Goal: Find specific fact: Locate a discrete piece of known information

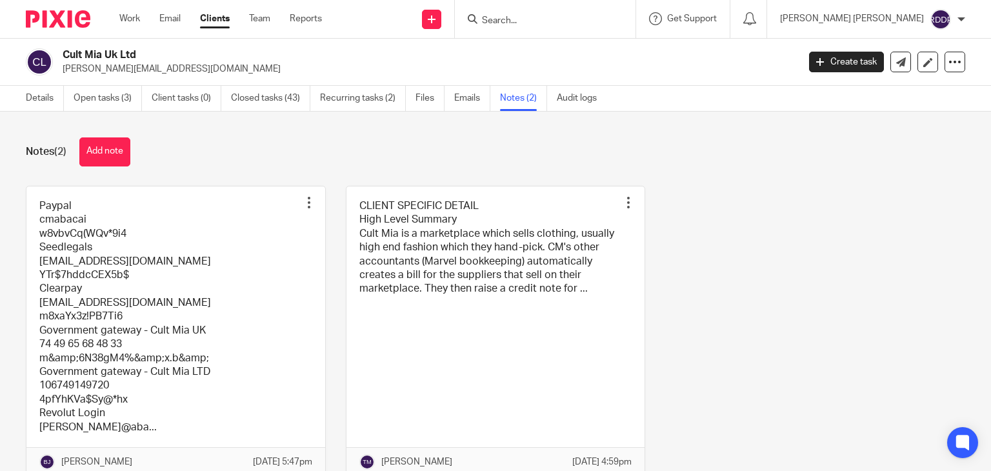
drag, startPoint x: 0, startPoint y: 0, endPoint x: 608, endPoint y: 20, distance: 608.4
click at [597, 20] on input "Search" at bounding box center [539, 21] width 116 height 12
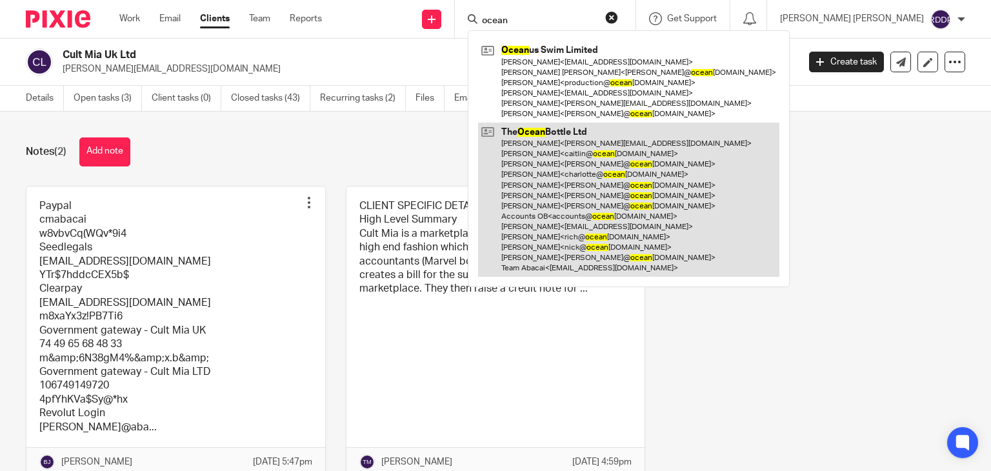
type input "ocean"
click at [607, 165] on link at bounding box center [628, 200] width 301 height 154
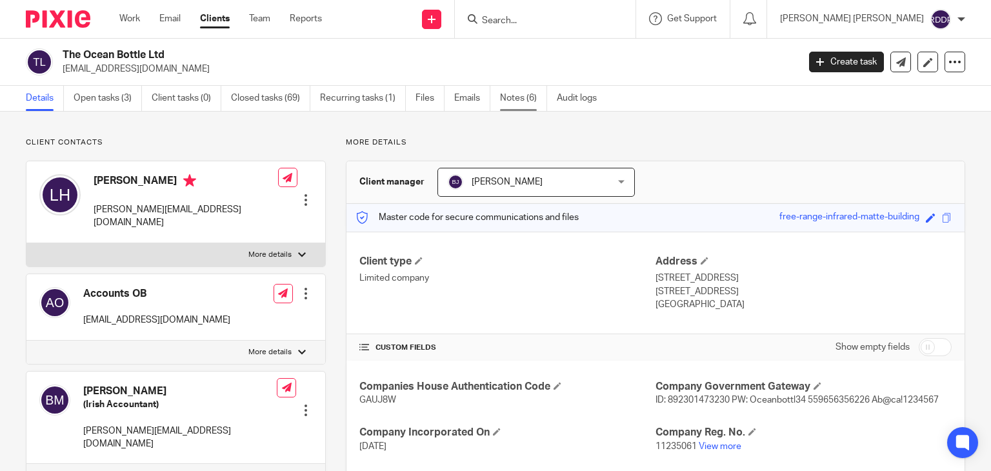
click at [520, 93] on link "Notes (6)" at bounding box center [523, 98] width 47 height 25
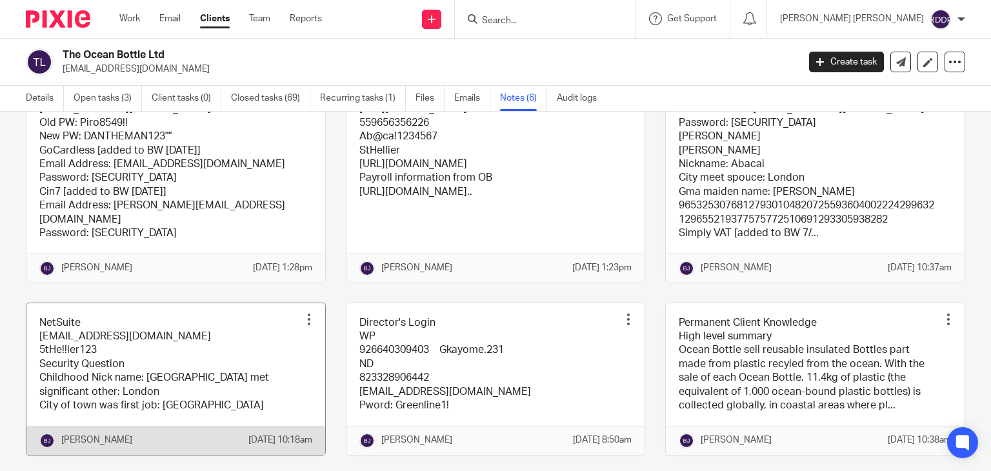
scroll to position [52, 0]
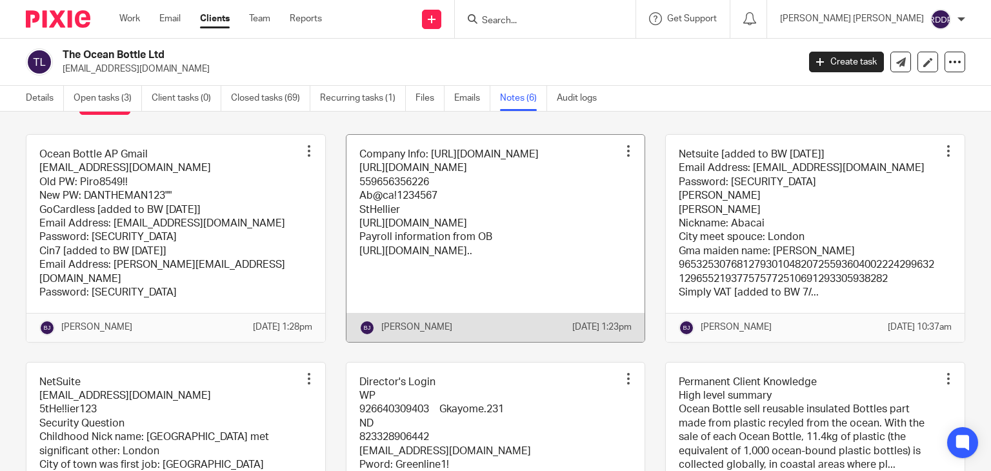
click at [441, 276] on link at bounding box center [496, 238] width 299 height 207
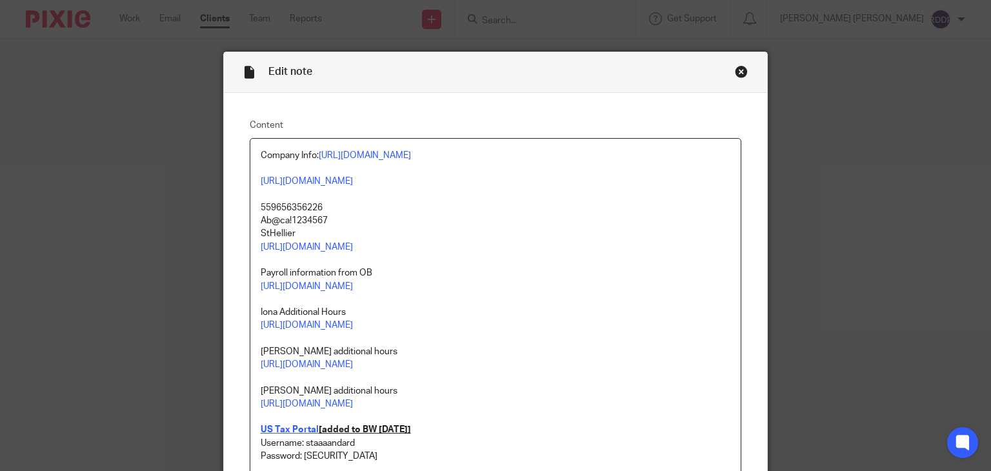
click at [739, 73] on div "Close this dialog window" at bounding box center [741, 71] width 13 height 13
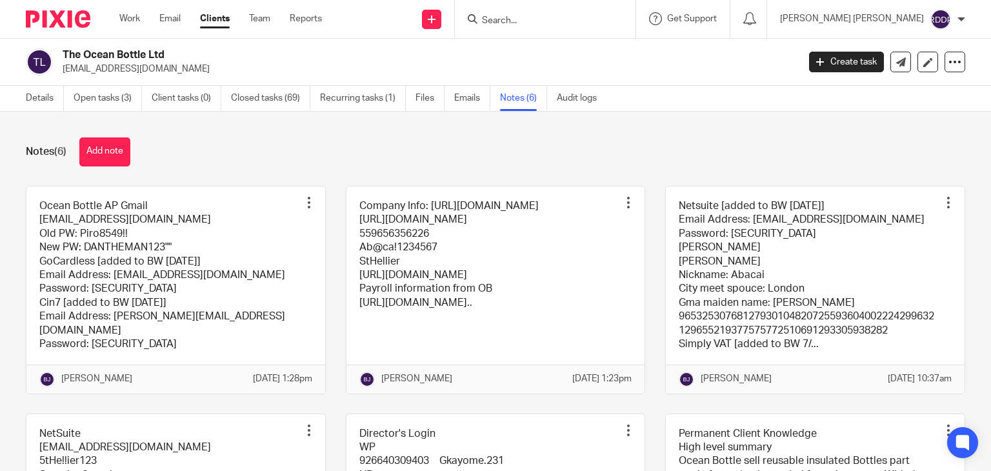
click at [554, 11] on form at bounding box center [549, 19] width 137 height 16
click at [550, 19] on input "Search" at bounding box center [539, 21] width 116 height 12
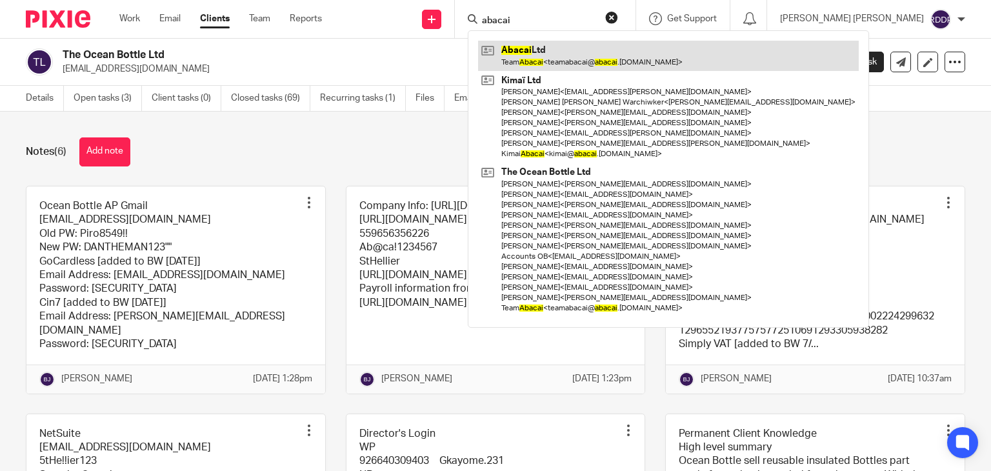
type input "abacai"
click at [615, 61] on link at bounding box center [668, 56] width 381 height 30
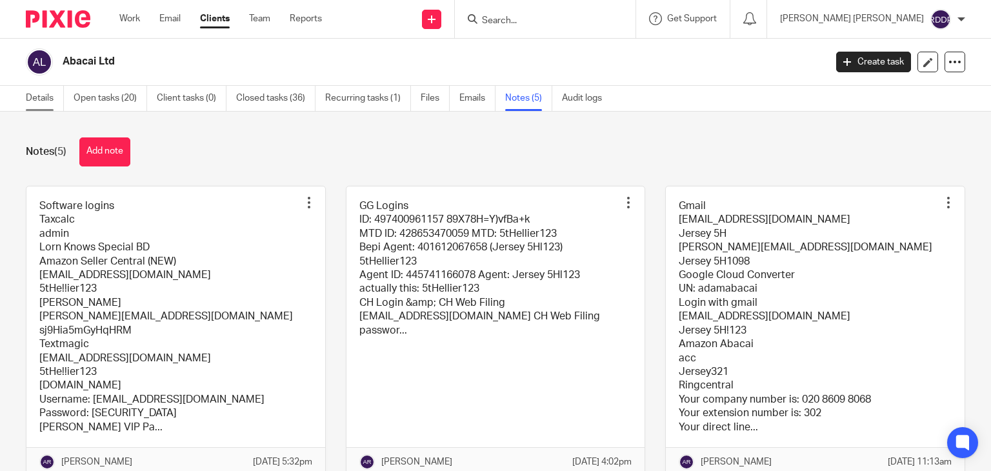
click at [39, 99] on link "Details" at bounding box center [45, 98] width 38 height 25
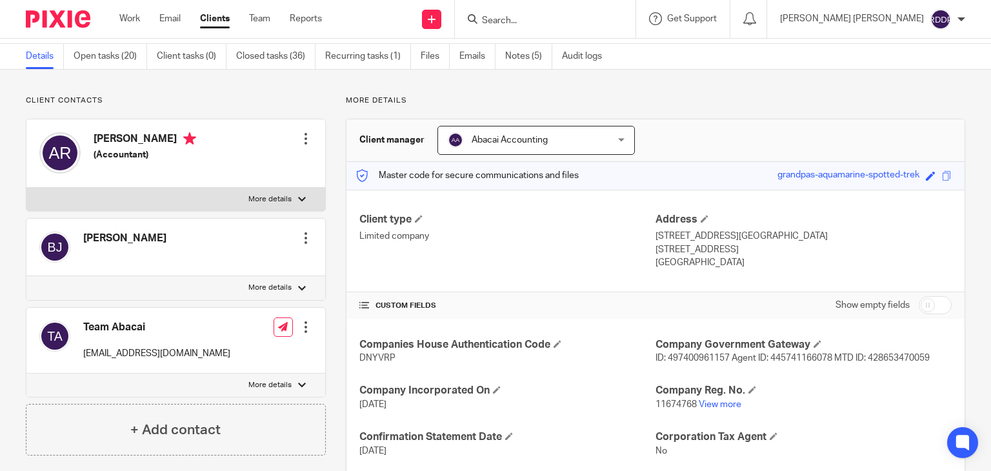
scroll to position [65, 0]
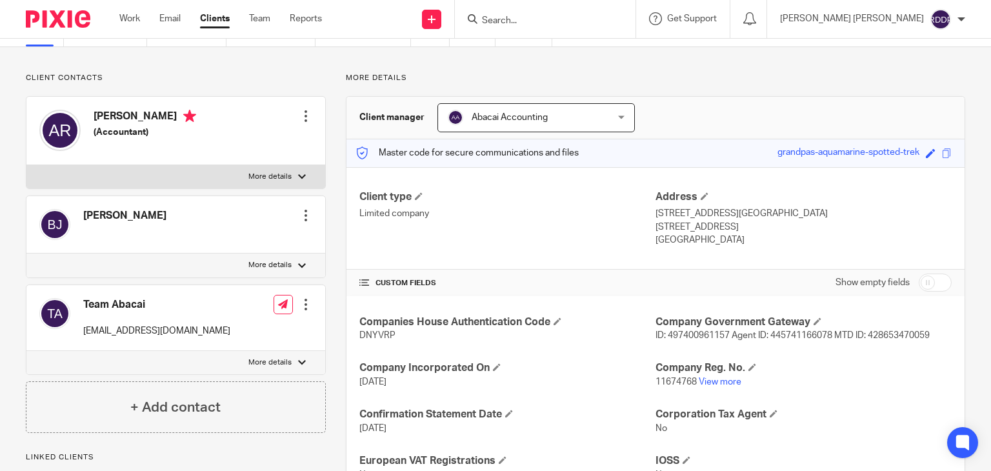
click at [551, 15] on input "Search" at bounding box center [539, 21] width 116 height 12
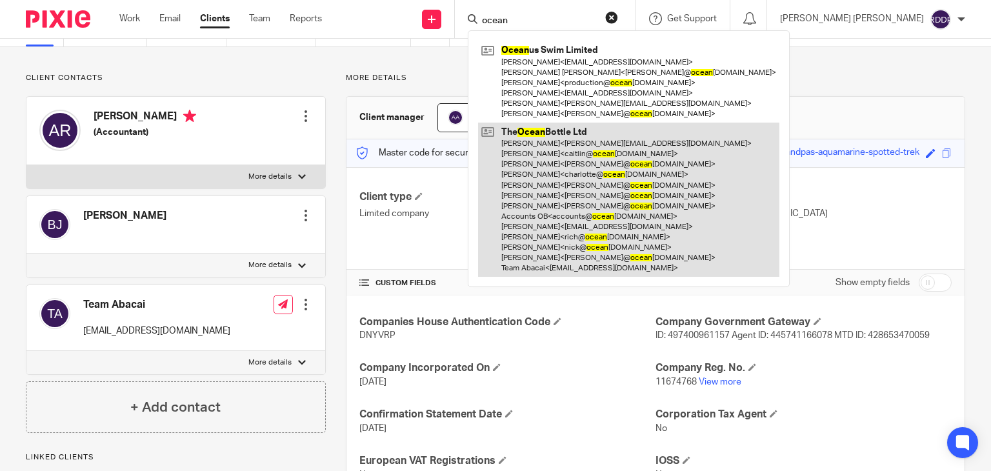
type input "ocean"
click at [595, 167] on link at bounding box center [628, 200] width 301 height 154
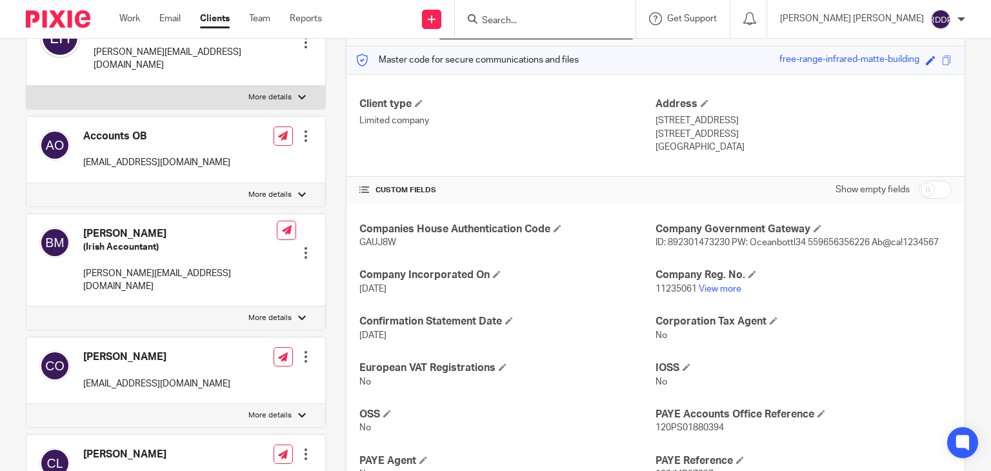
scroll to position [129, 0]
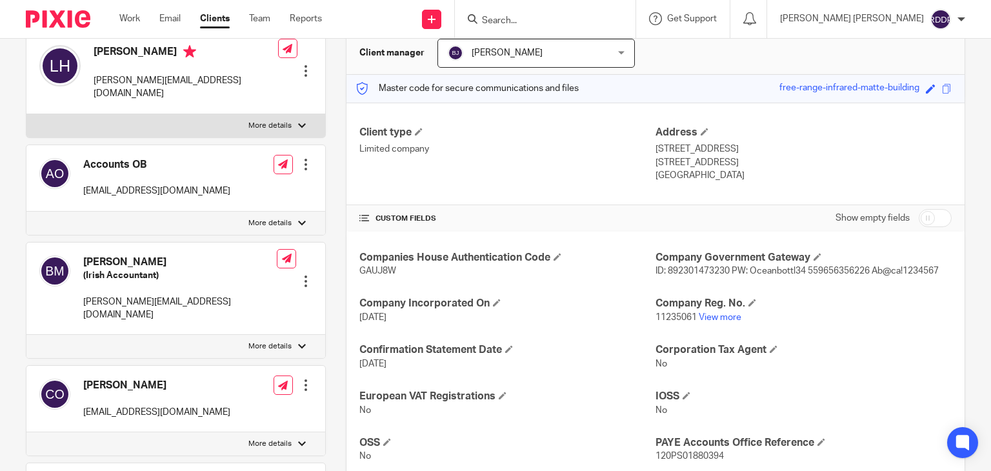
click at [686, 272] on span "ID: 892301473230 PW: Oceanbottl34 559656356226 Ab@ca!1234567" at bounding box center [797, 271] width 283 height 9
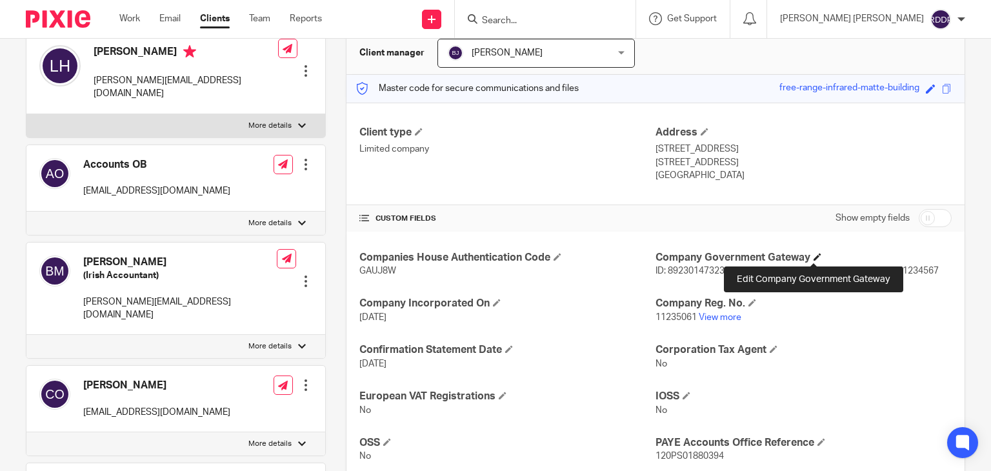
click at [816, 259] on span at bounding box center [818, 257] width 8 height 8
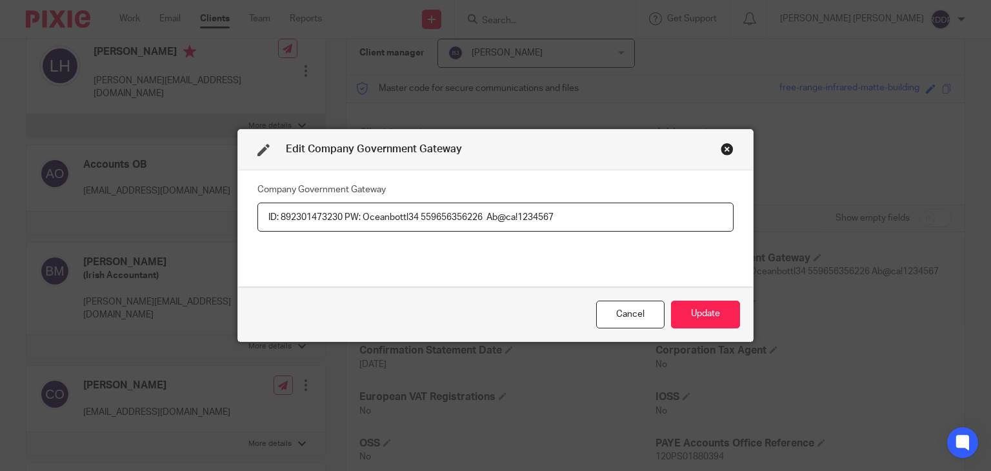
drag, startPoint x: 418, startPoint y: 218, endPoint x: 480, endPoint y: 218, distance: 62.0
click at [480, 218] on input "ID: 892301473230 PW: Oceanbottl34 559656356226 Ab@ca!1234567" at bounding box center [496, 217] width 476 height 29
drag, startPoint x: 488, startPoint y: 216, endPoint x: 565, endPoint y: 216, distance: 76.8
click at [565, 216] on input "ID: 892301473230 PW: Oceanbottl34 559656356226 Ab@ca!1234567" at bounding box center [496, 217] width 476 height 29
